Goal: Task Accomplishment & Management: Use online tool/utility

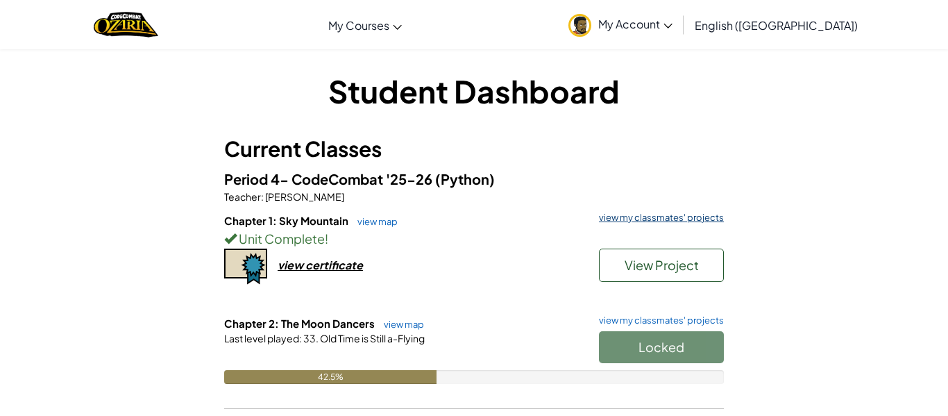
click at [661, 216] on link "view my classmates' projects" at bounding box center [658, 217] width 132 height 9
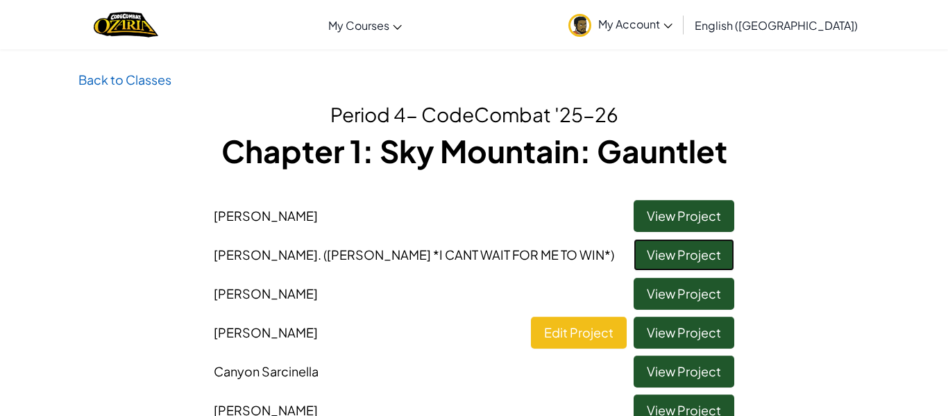
click at [654, 251] on link "View Project" at bounding box center [684, 255] width 101 height 32
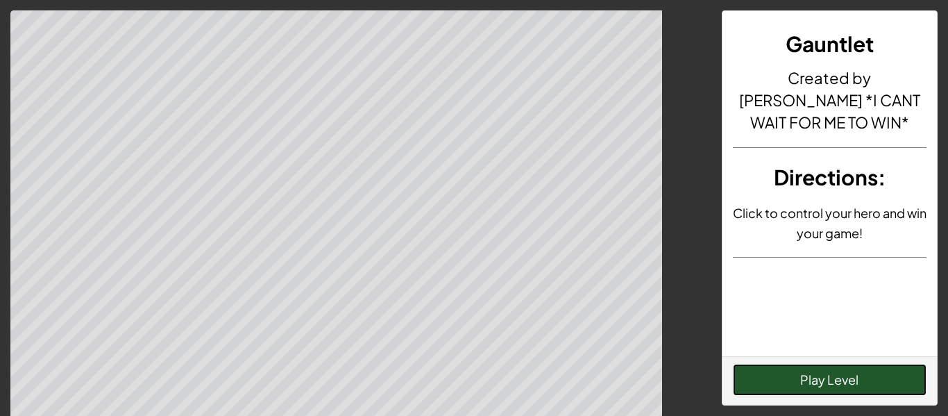
click at [777, 380] on button "Play Level" at bounding box center [830, 380] width 194 height 32
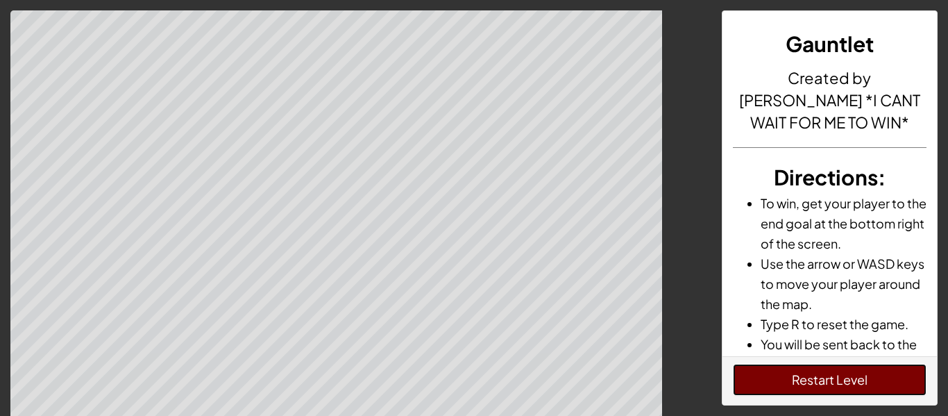
click at [777, 380] on button "Restart Level" at bounding box center [830, 380] width 194 height 32
click at [813, 382] on button "Restart Level" at bounding box center [830, 380] width 194 height 32
click at [811, 380] on button "Restart Level" at bounding box center [830, 380] width 194 height 32
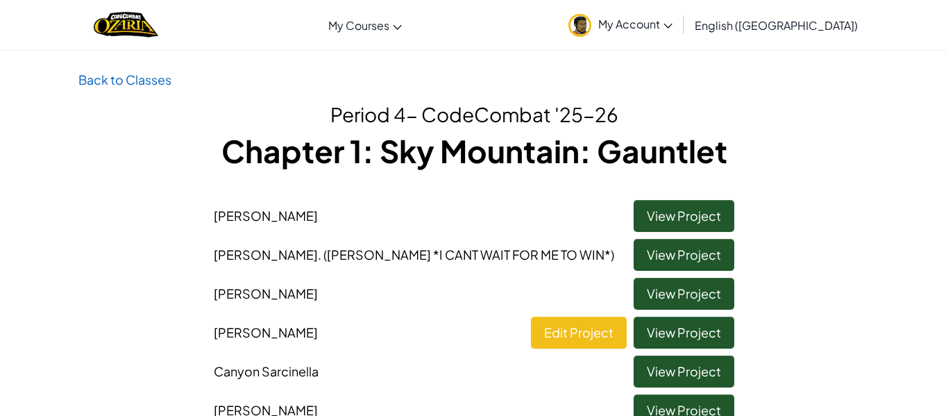
click at [115, 69] on p "Back to Classes" at bounding box center [473, 79] width 791 height 20
click at [121, 79] on link "Back to Classes" at bounding box center [124, 79] width 93 height 16
